Goal: Check status: Check status

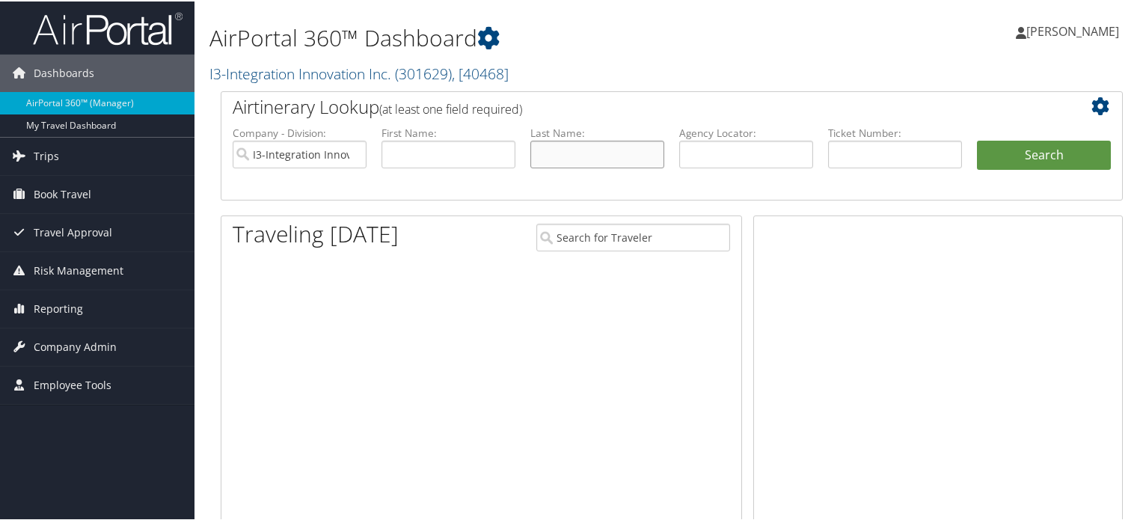
click at [584, 158] on input "text" at bounding box center [597, 153] width 134 height 28
type input "[PERSON_NAME]"
click at [977, 139] on button "Search" at bounding box center [1044, 154] width 134 height 30
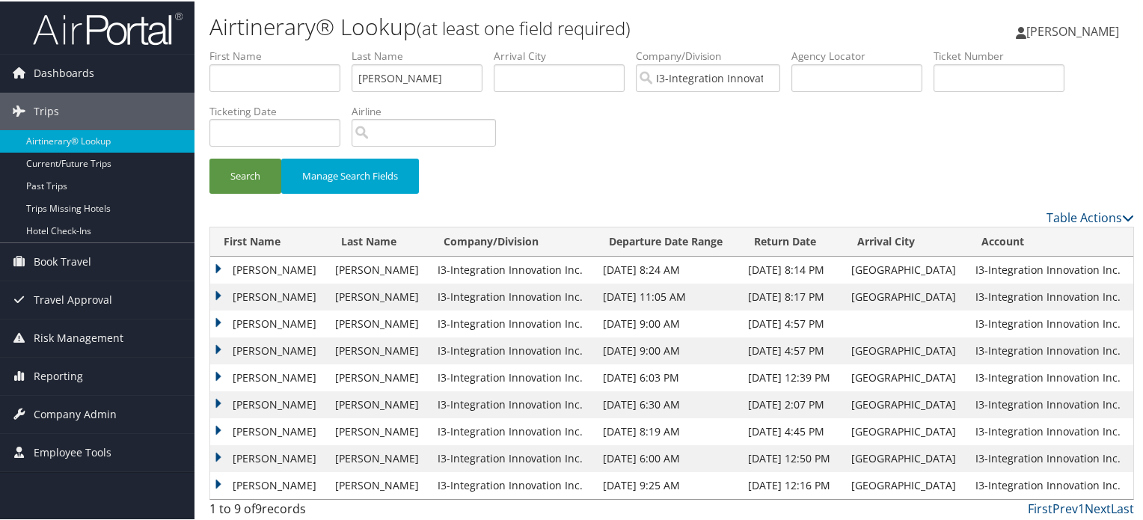
click at [301, 265] on td "[PERSON_NAME]" at bounding box center [268, 268] width 117 height 27
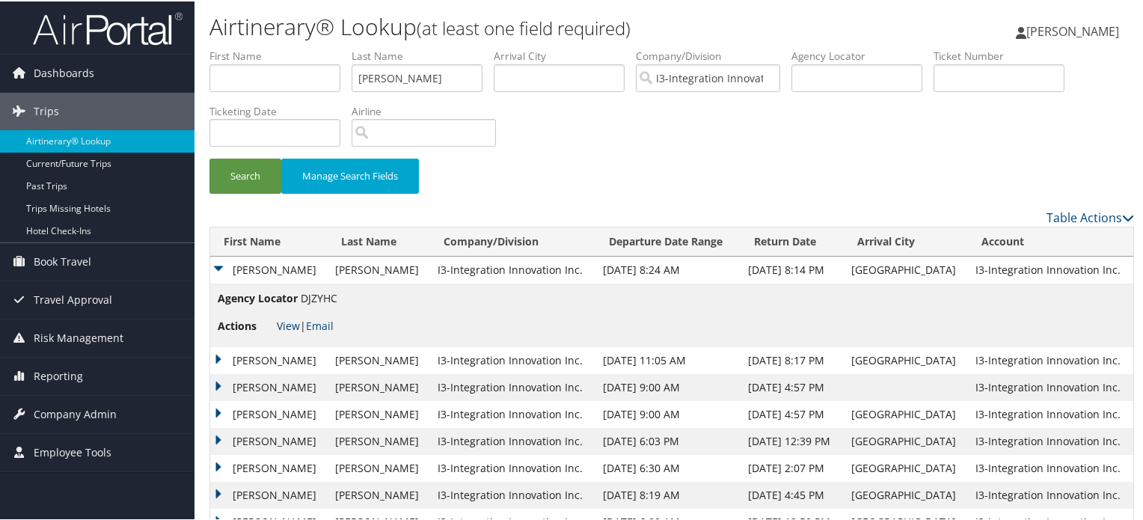
click at [285, 331] on link "View" at bounding box center [288, 324] width 23 height 14
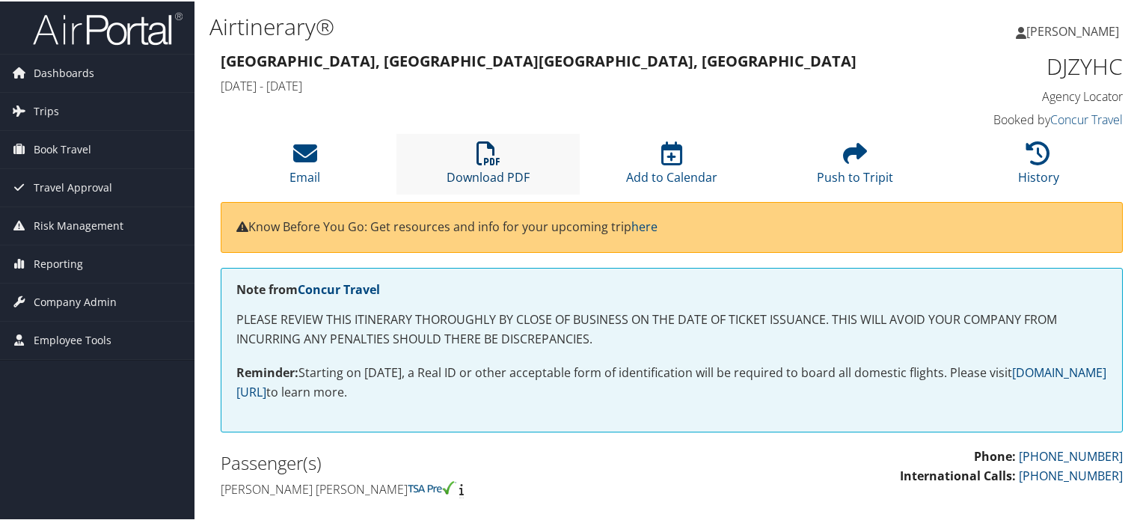
click at [497, 164] on icon at bounding box center [489, 152] width 24 height 24
